Goal: Task Accomplishment & Management: Use online tool/utility

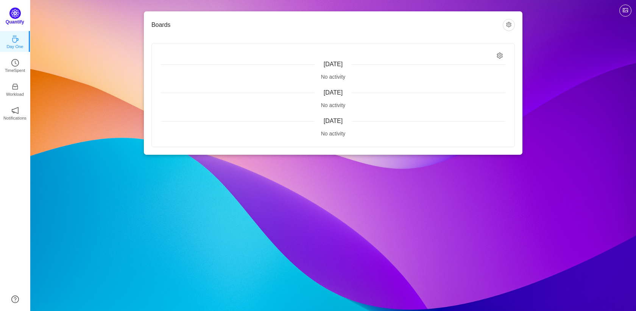
click at [19, 22] on p "Quantify" at bounding box center [15, 22] width 19 height 7
click at [15, 67] on p "TimeSpent" at bounding box center [15, 68] width 20 height 7
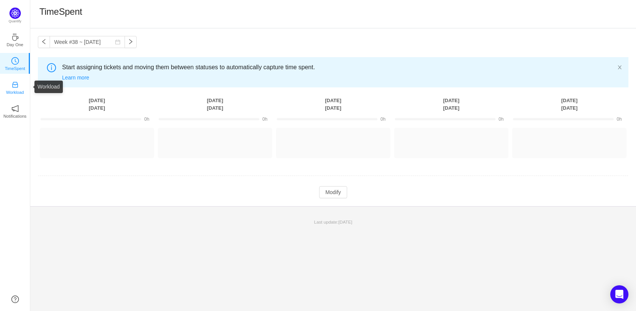
click at [13, 86] on icon "icon: inbox" at bounding box center [15, 85] width 8 height 8
click at [11, 113] on p "Notifications" at bounding box center [14, 116] width 23 height 7
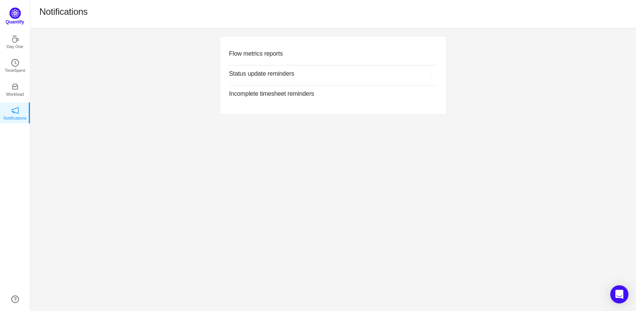
click at [16, 20] on p "Quantify" at bounding box center [15, 22] width 19 height 7
click at [17, 87] on icon "icon: inbox" at bounding box center [15, 85] width 6 height 6
click at [14, 89] on p "Workload" at bounding box center [15, 92] width 18 height 7
